Goal: Task Accomplishment & Management: Manage account settings

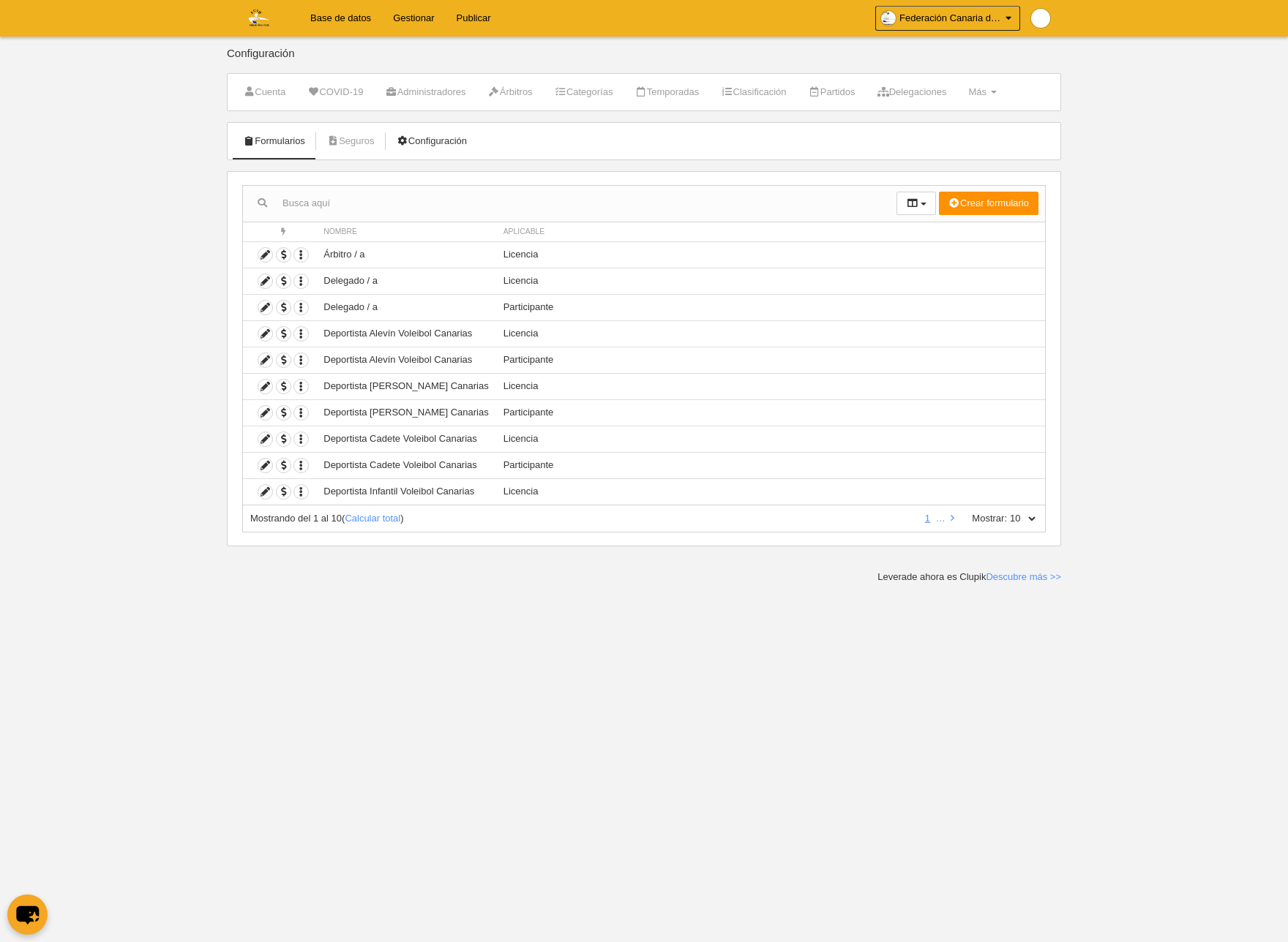
click at [474, 137] on link "Configuración" at bounding box center [432, 141] width 86 height 22
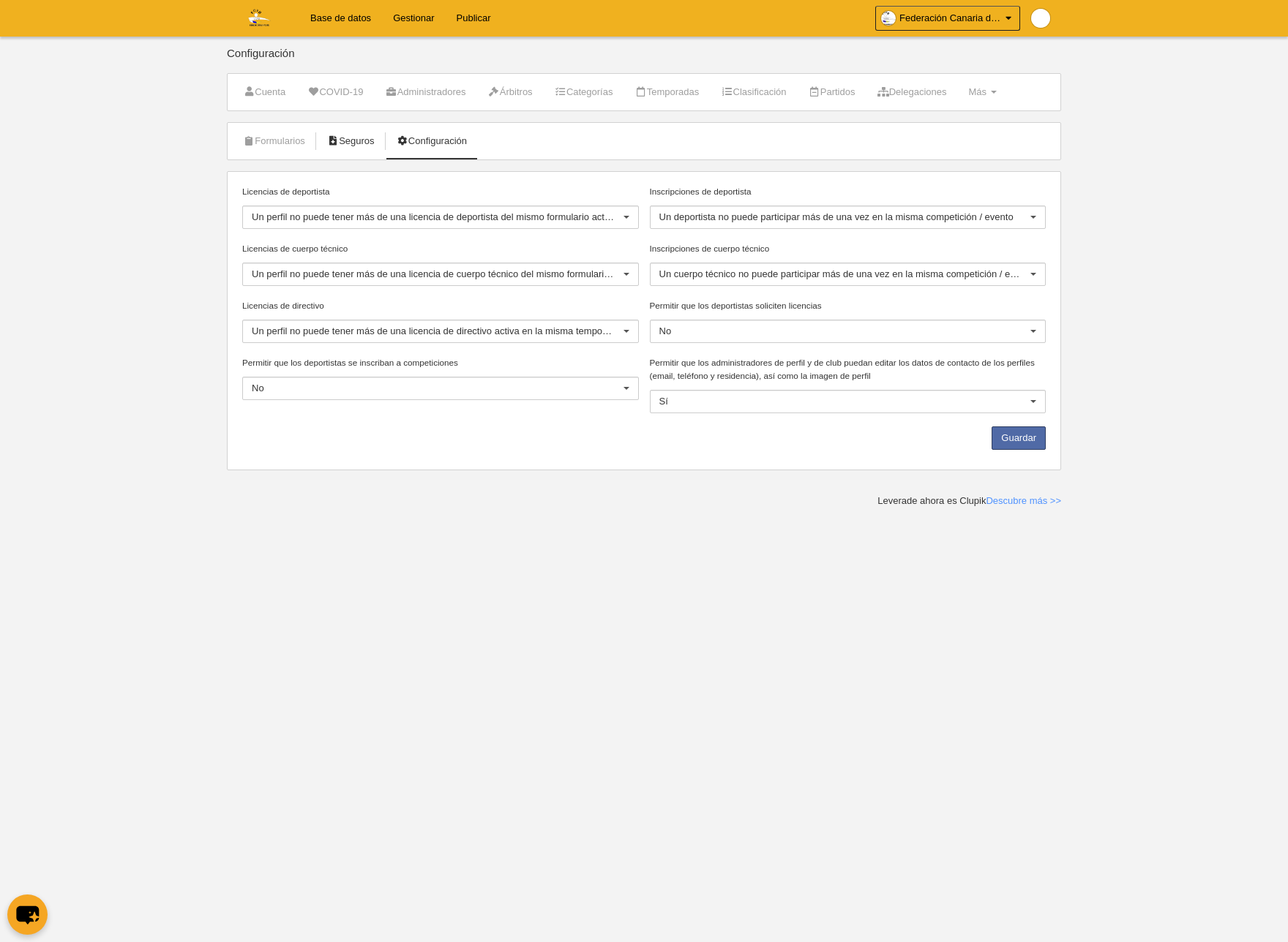
click at [352, 139] on link "Seguros" at bounding box center [350, 141] width 64 height 22
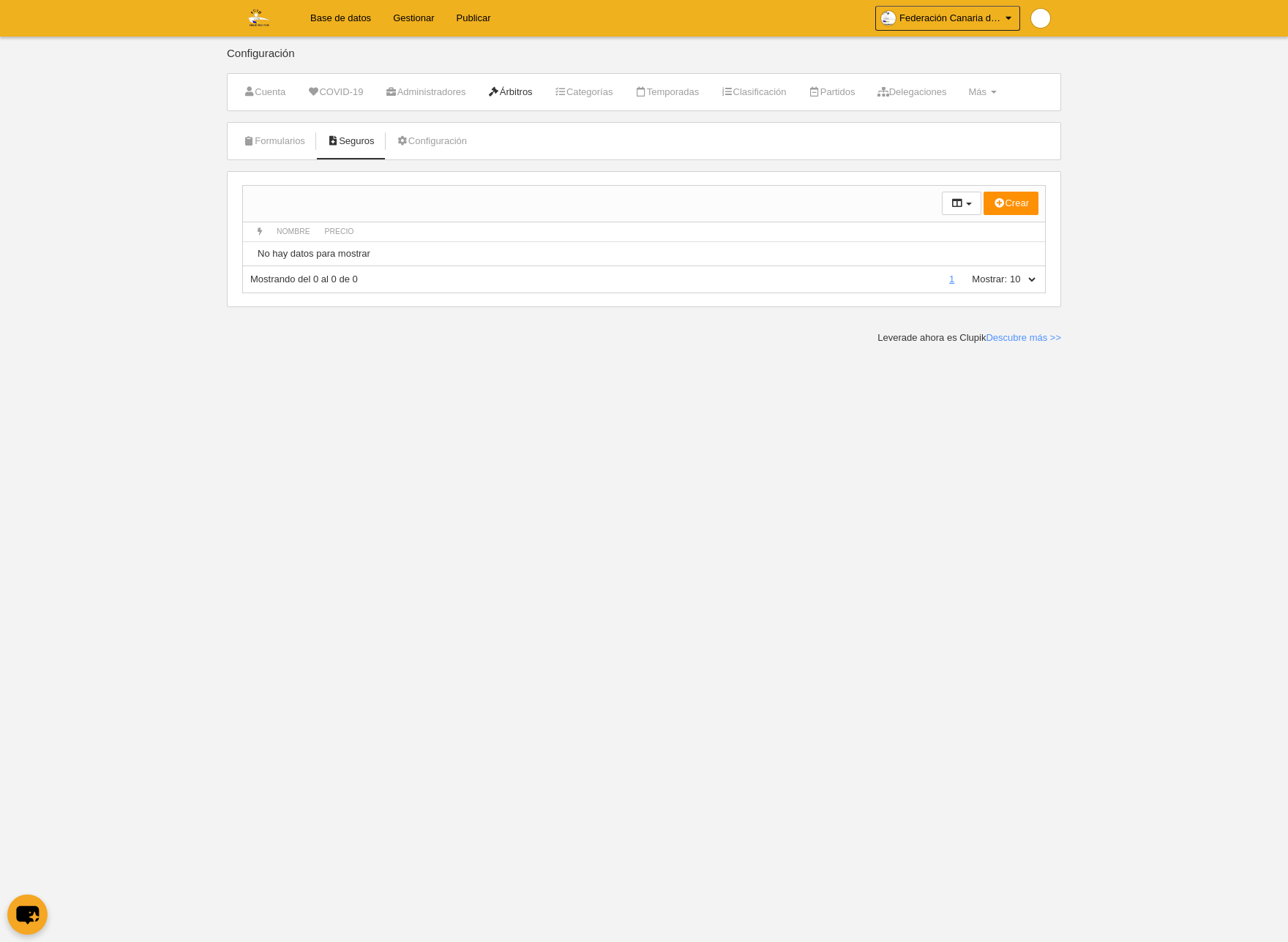
click at [521, 93] on link "Árbitros" at bounding box center [510, 92] width 60 height 22
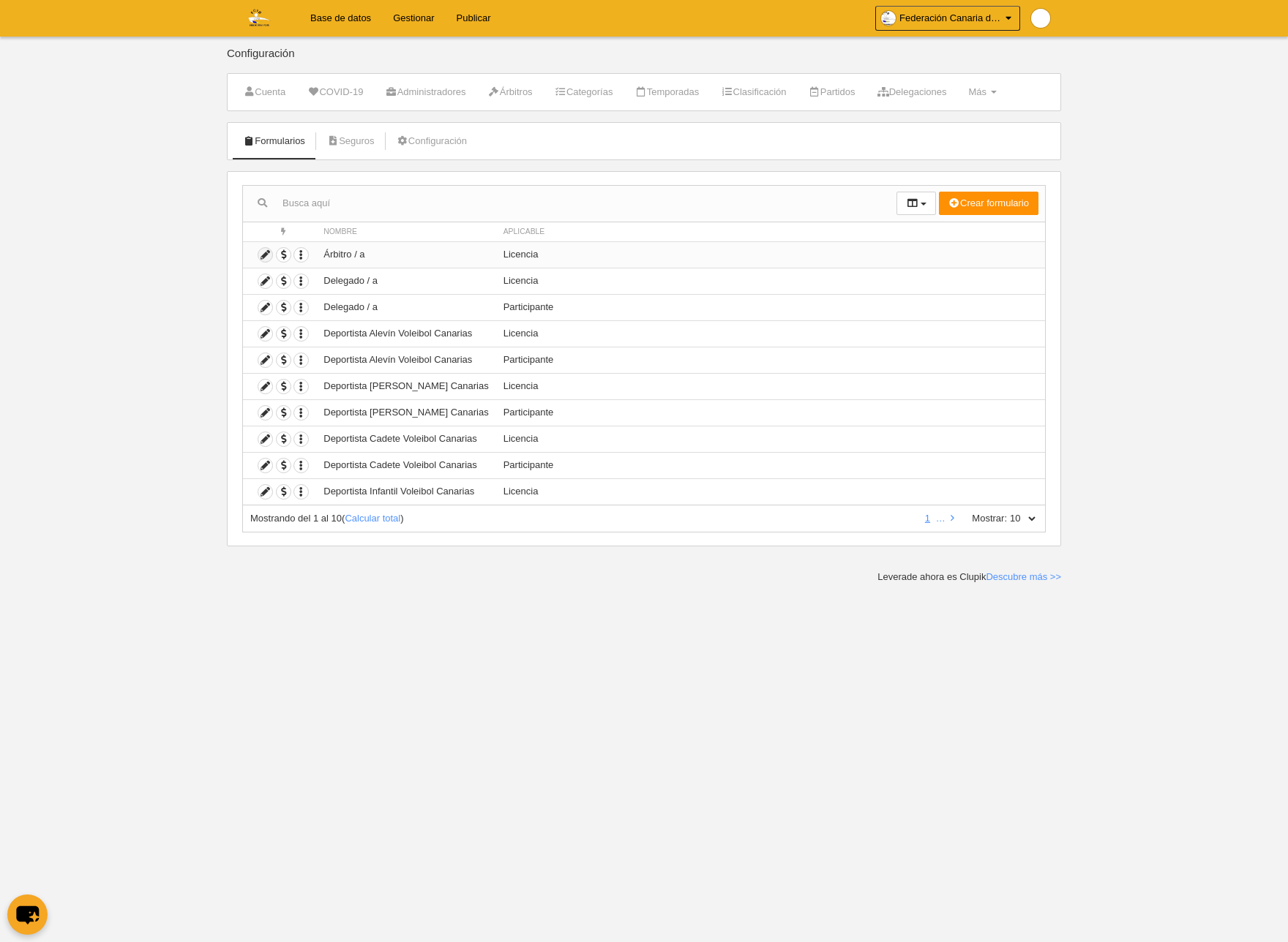
click at [266, 255] on icon at bounding box center [265, 254] width 14 height 14
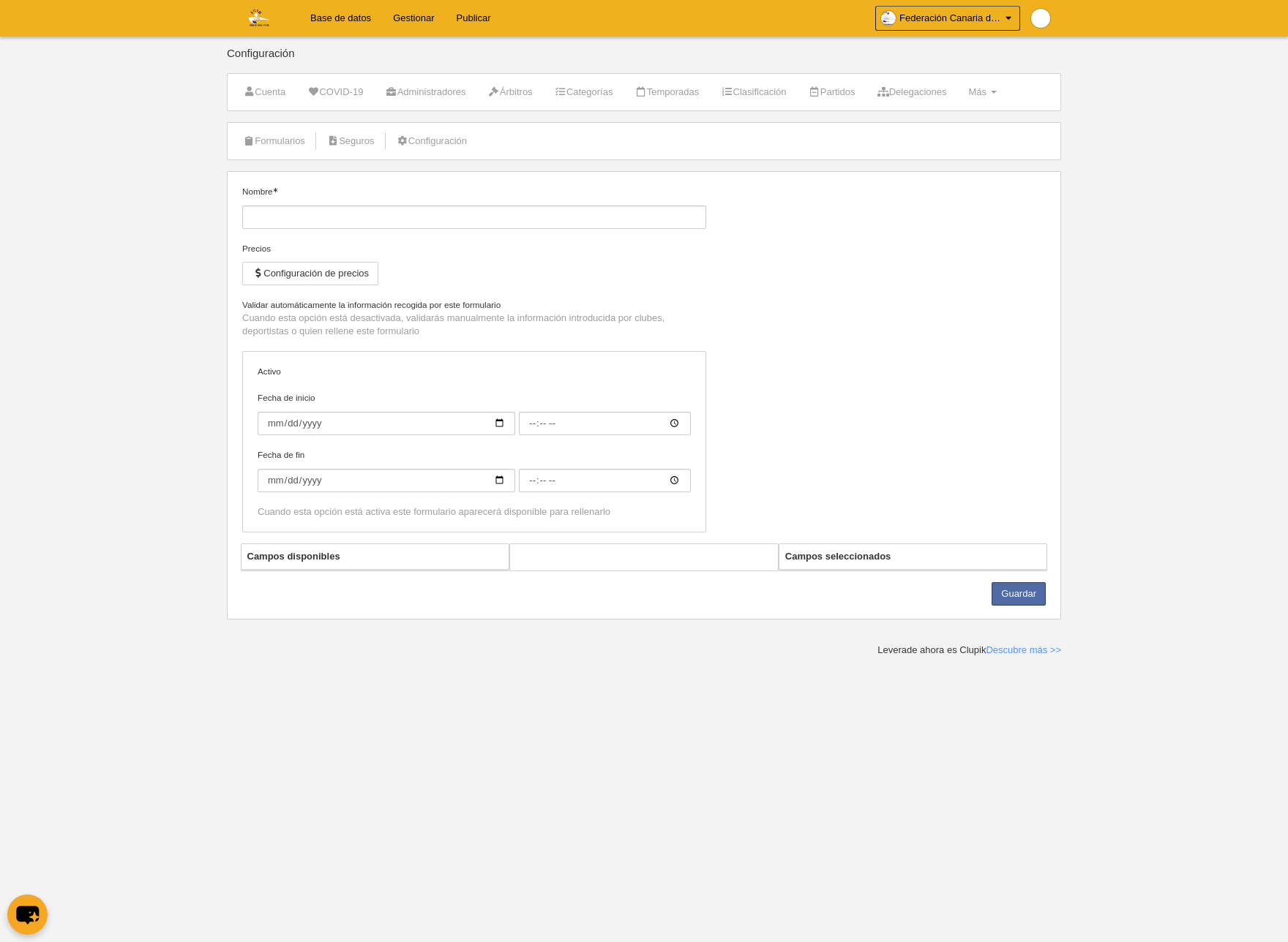
type input "Árbitro / a"
checkbox input "true"
select select "selected"
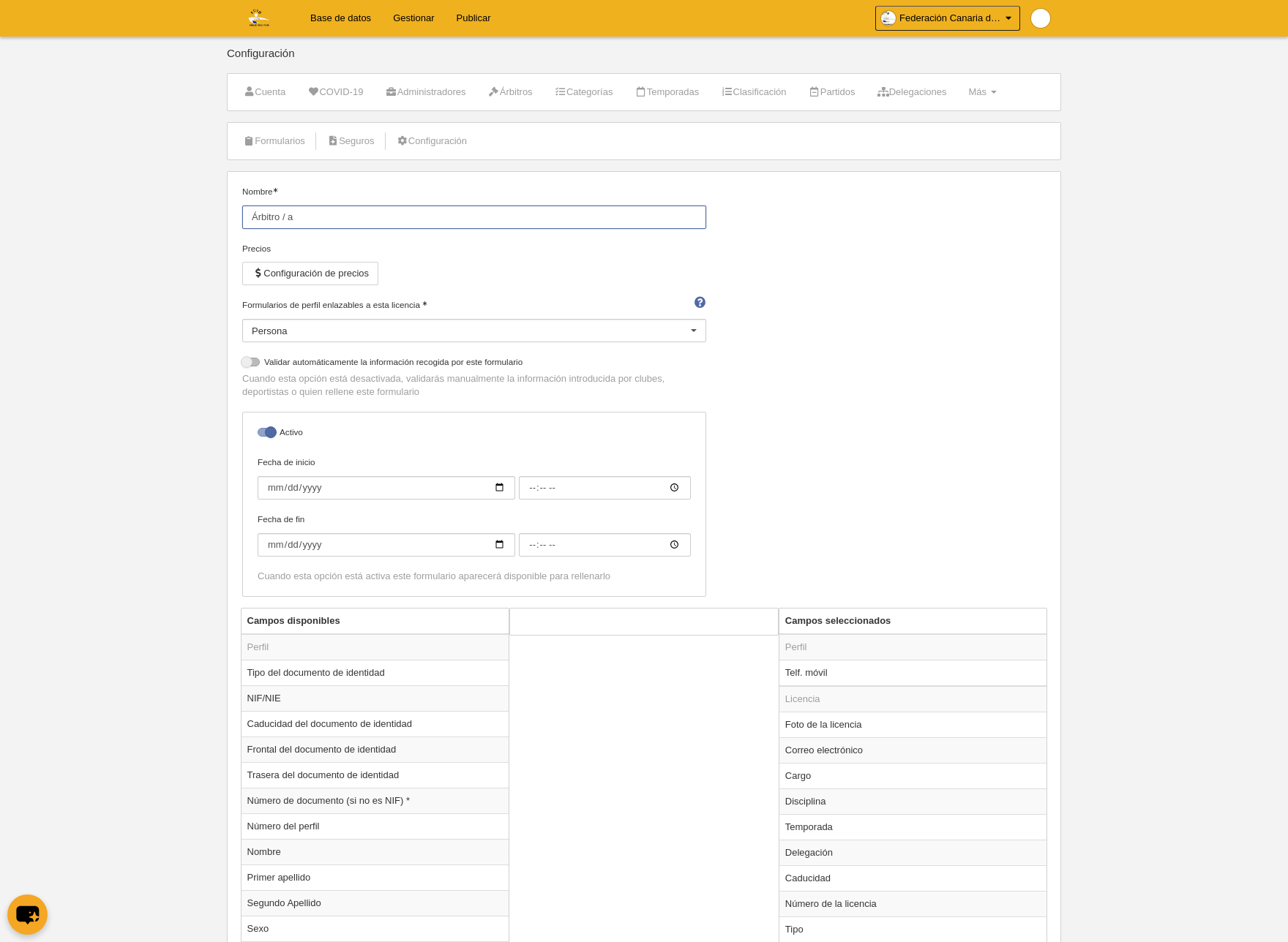
click at [283, 215] on input "Árbitro / a" at bounding box center [474, 217] width 464 height 23
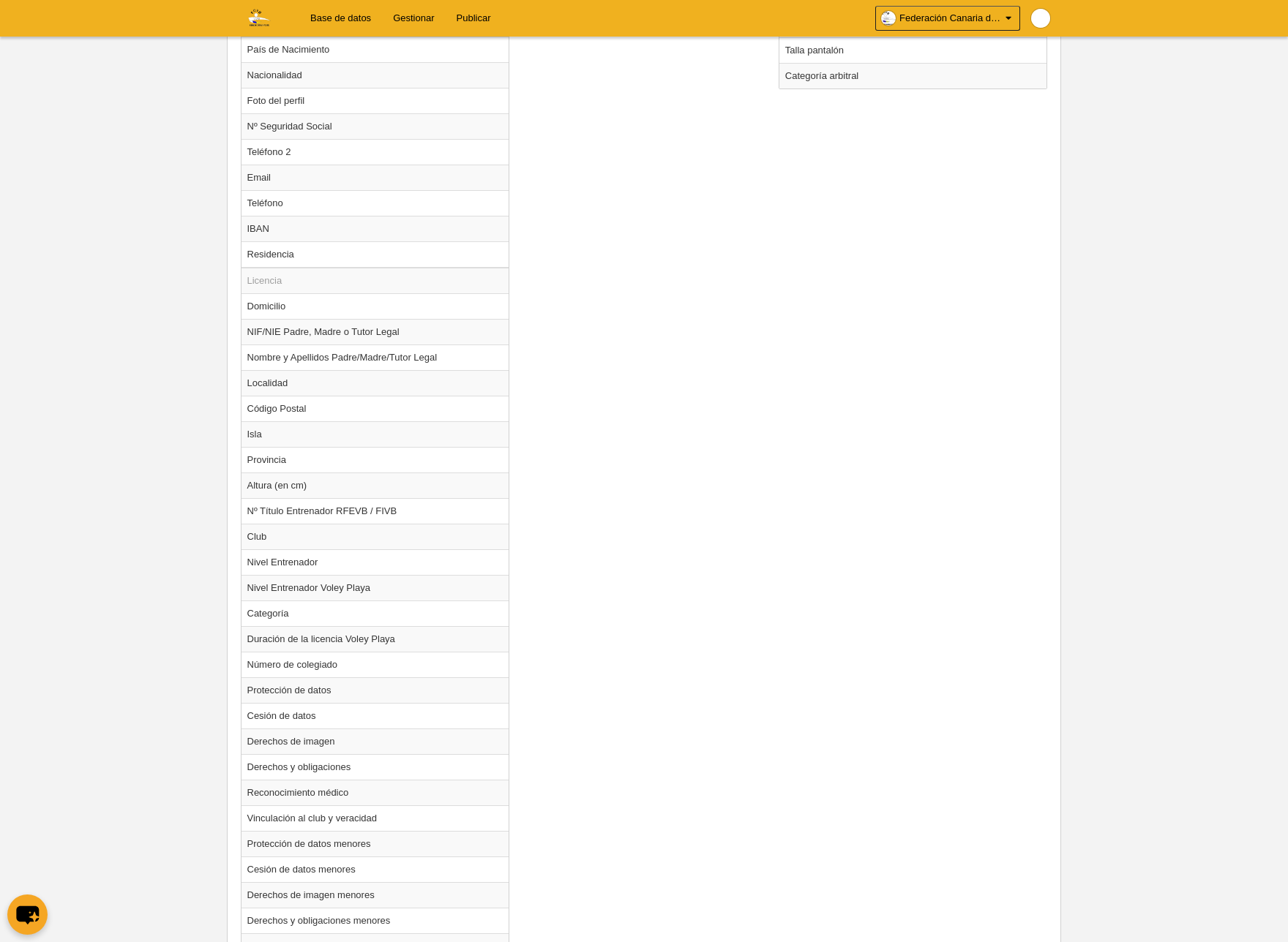
scroll to position [1110, 0]
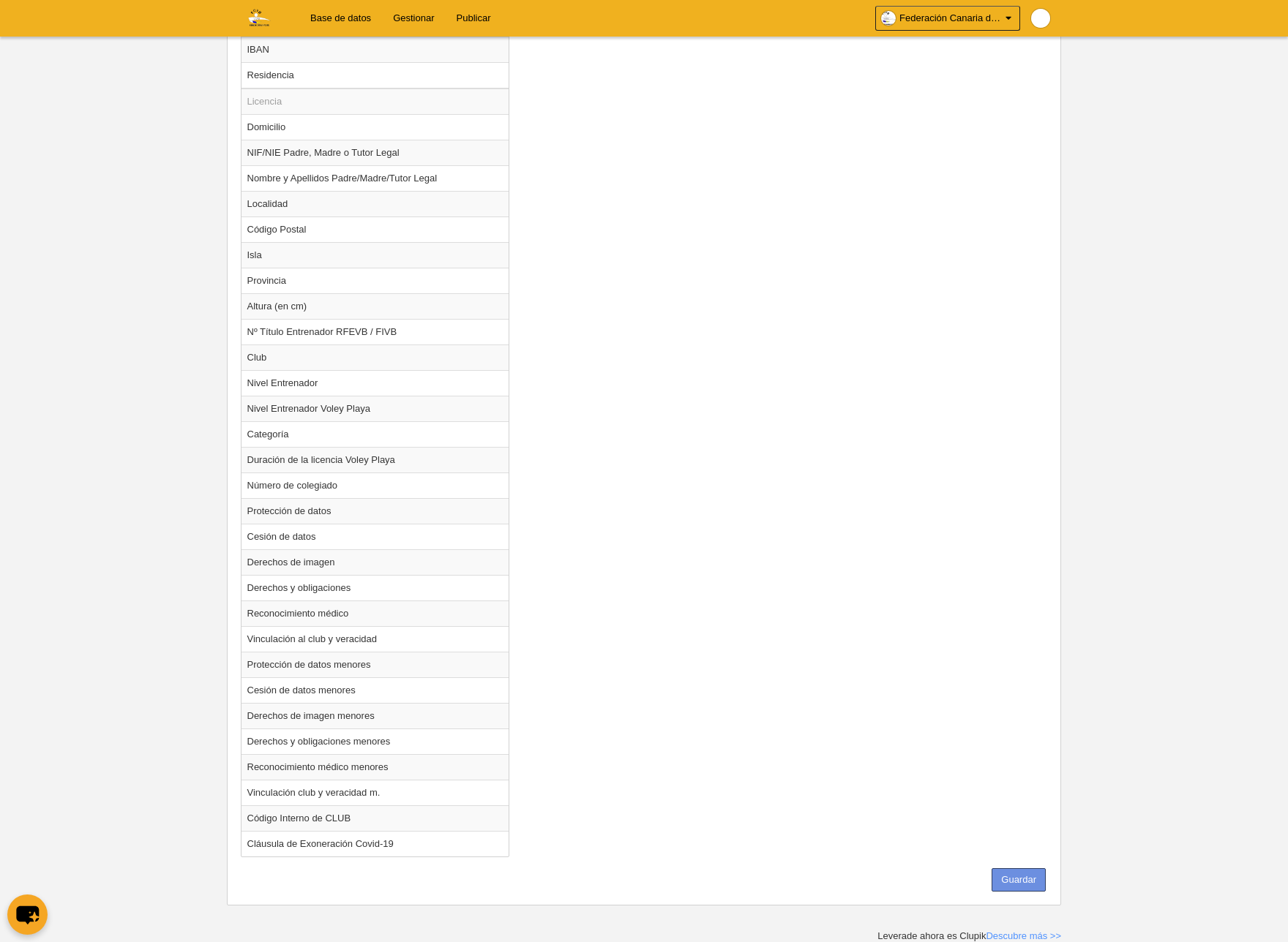
type input "Árbitro/a"
click at [1019, 881] on button "Guardar" at bounding box center [1018, 880] width 54 height 23
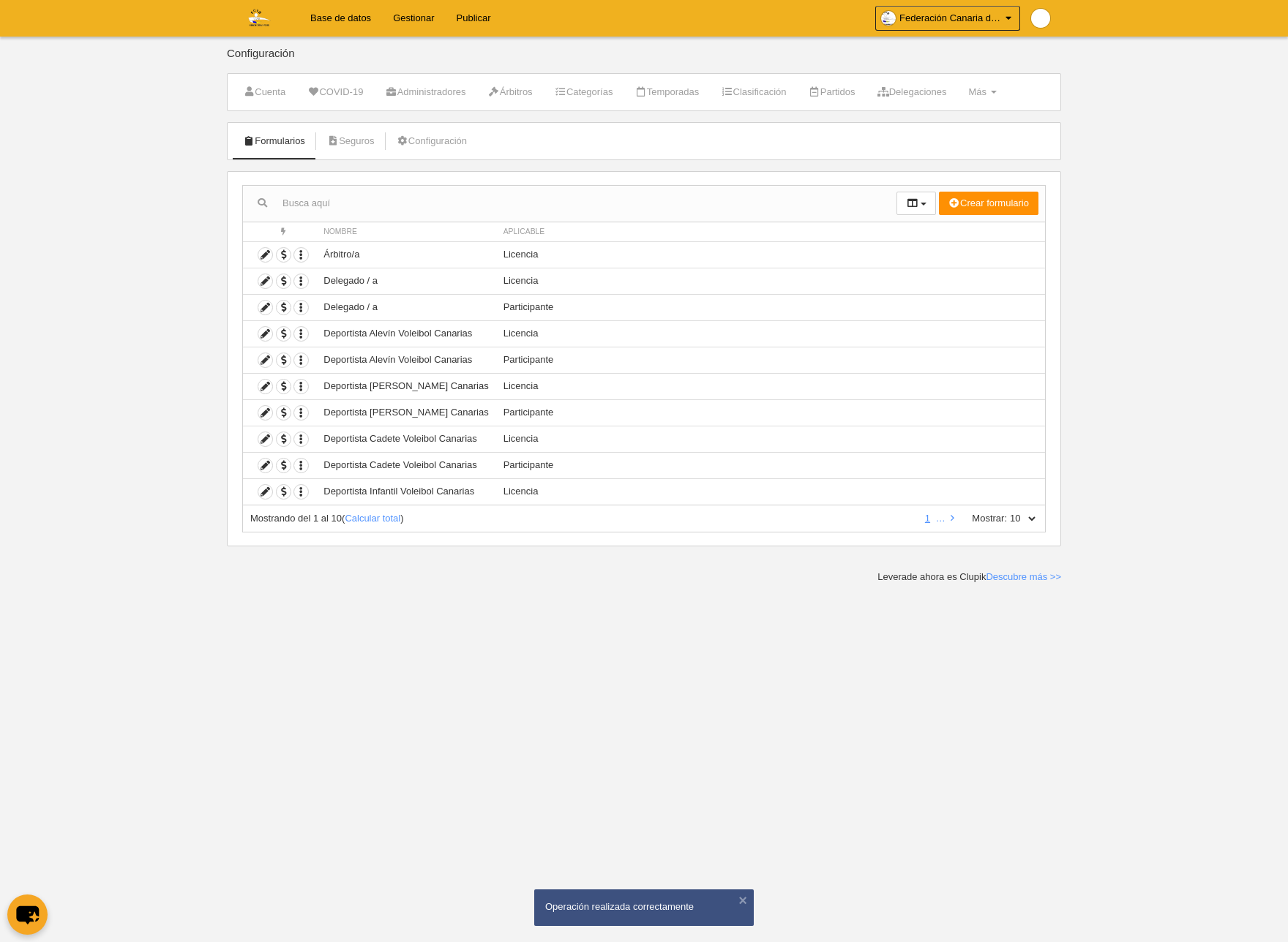
click at [1029, 517] on select "10 25 50 100 500" at bounding box center [1022, 519] width 31 height 13
select select "500"
click at [1007, 512] on select "10 25 50 100 500" at bounding box center [1022, 519] width 31 height 13
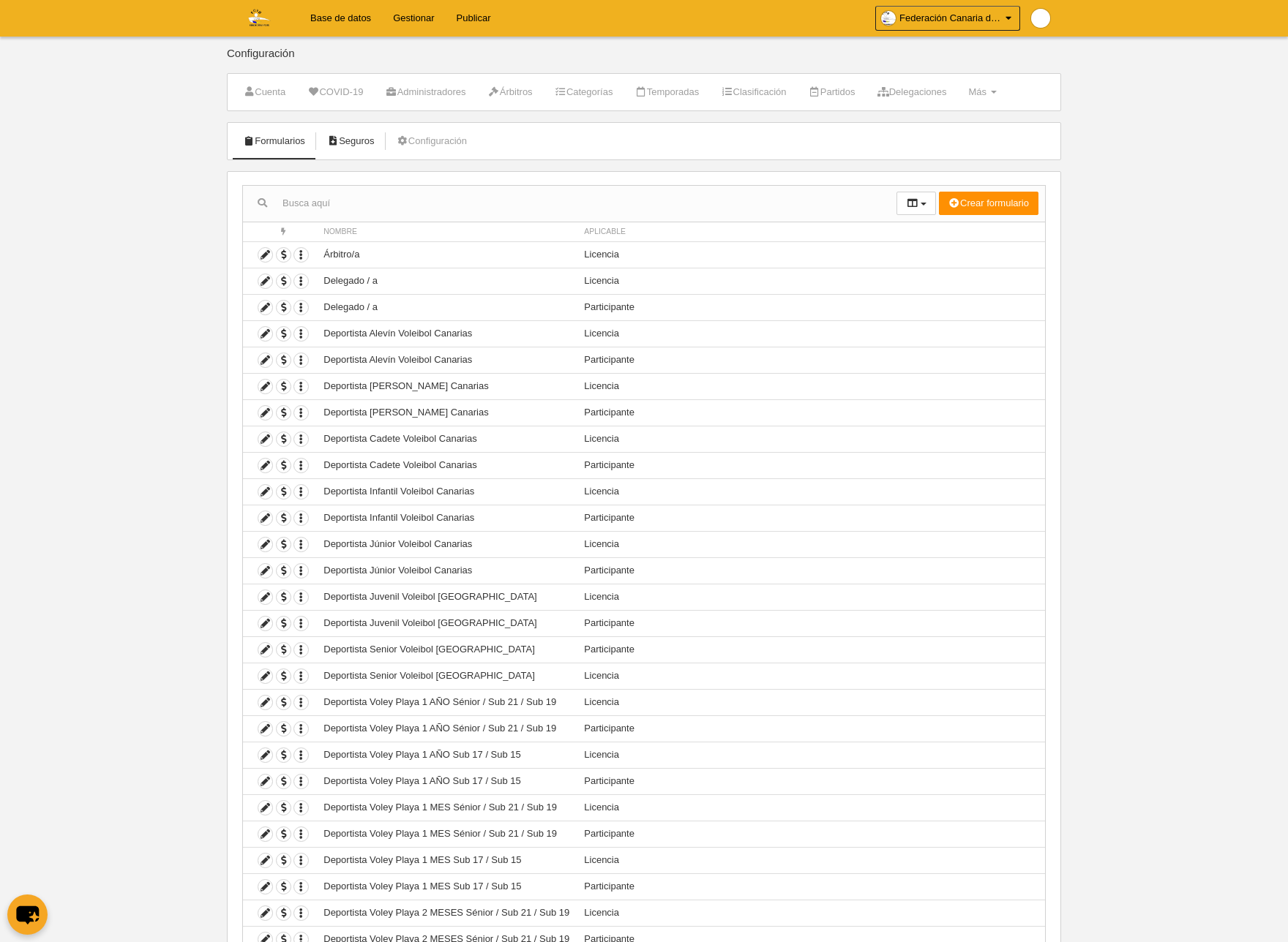
click at [344, 140] on link "Seguros" at bounding box center [350, 141] width 64 height 22
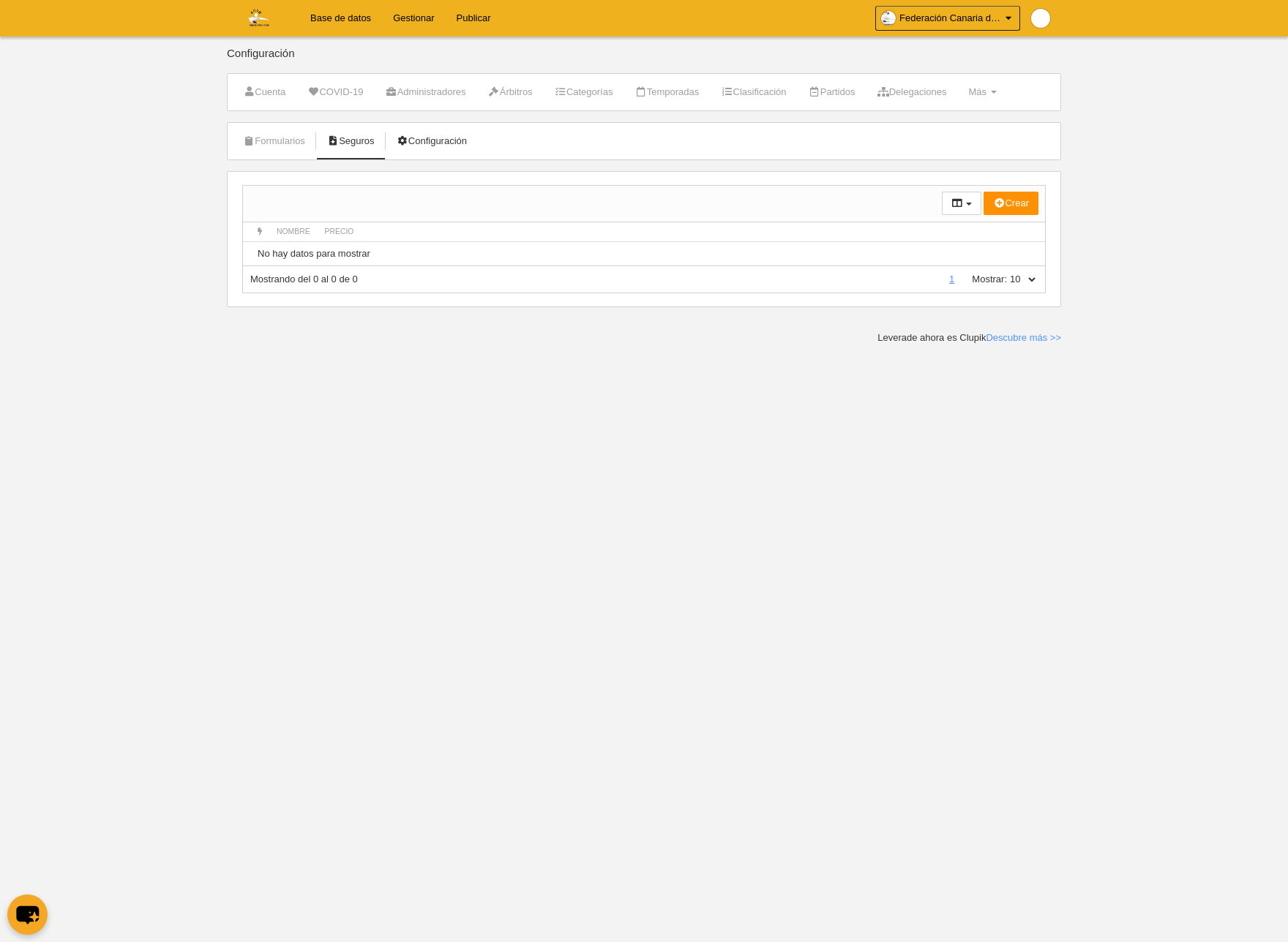
click at [433, 143] on link "Configuración" at bounding box center [432, 141] width 86 height 22
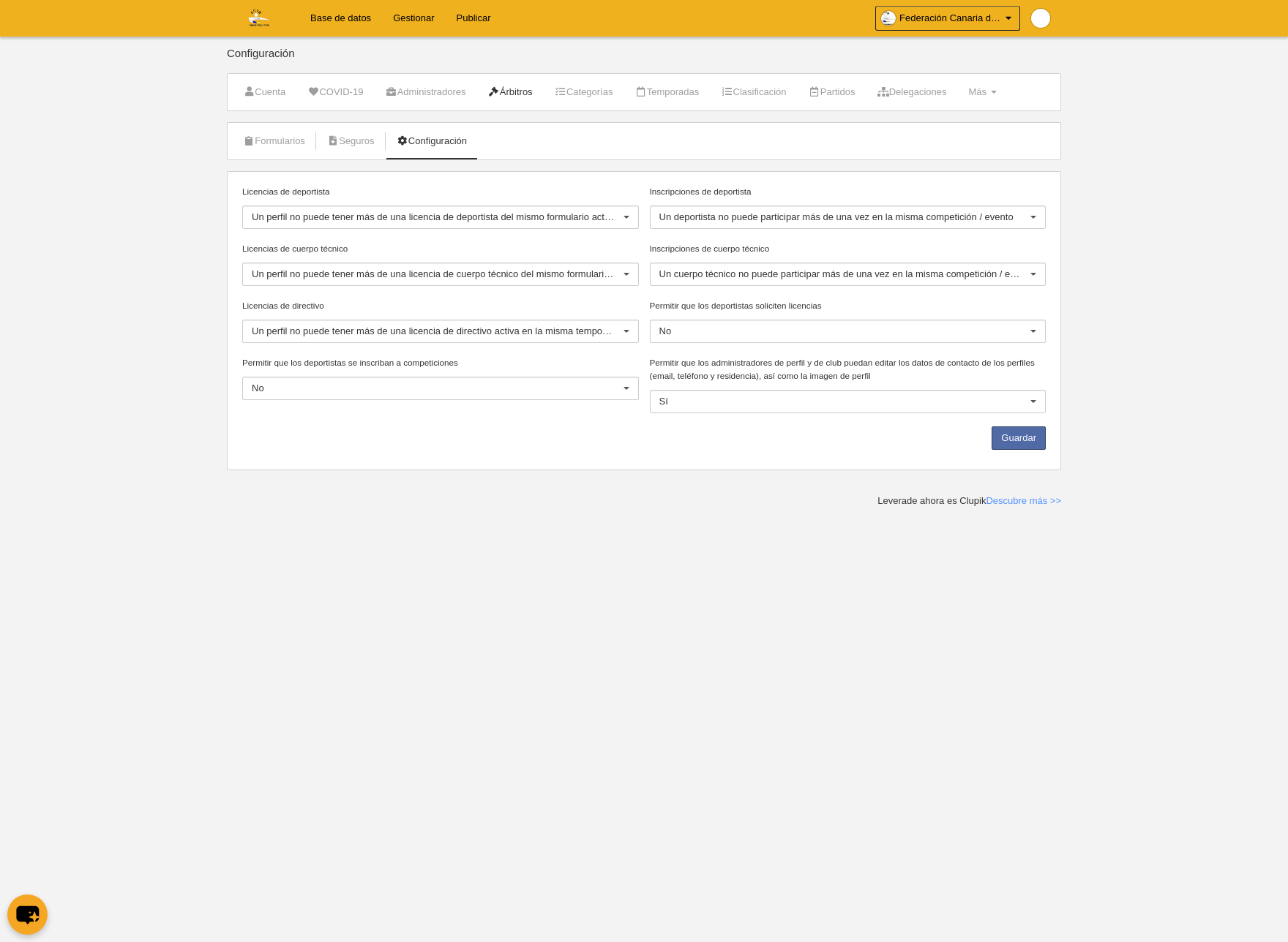
click at [528, 91] on link "Árbitros" at bounding box center [510, 92] width 60 height 22
